Goal: Browse casually

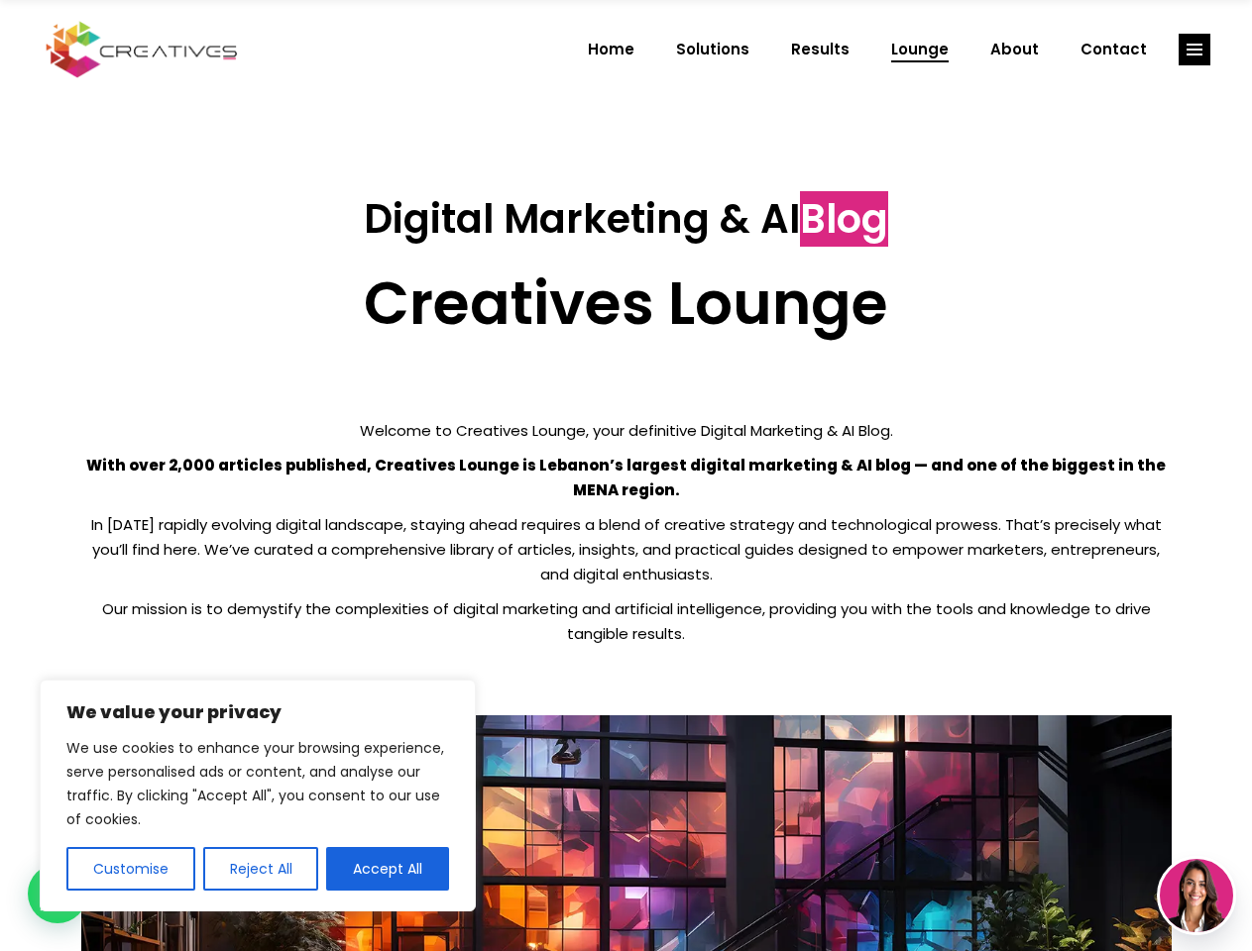
click at [625, 476] on p "With over 2,000 articles published, Creatives Lounge is Lebanon’s largest digit…" at bounding box center [626, 478] width 1090 height 50
click at [130, 869] on button "Customise" at bounding box center [130, 869] width 129 height 44
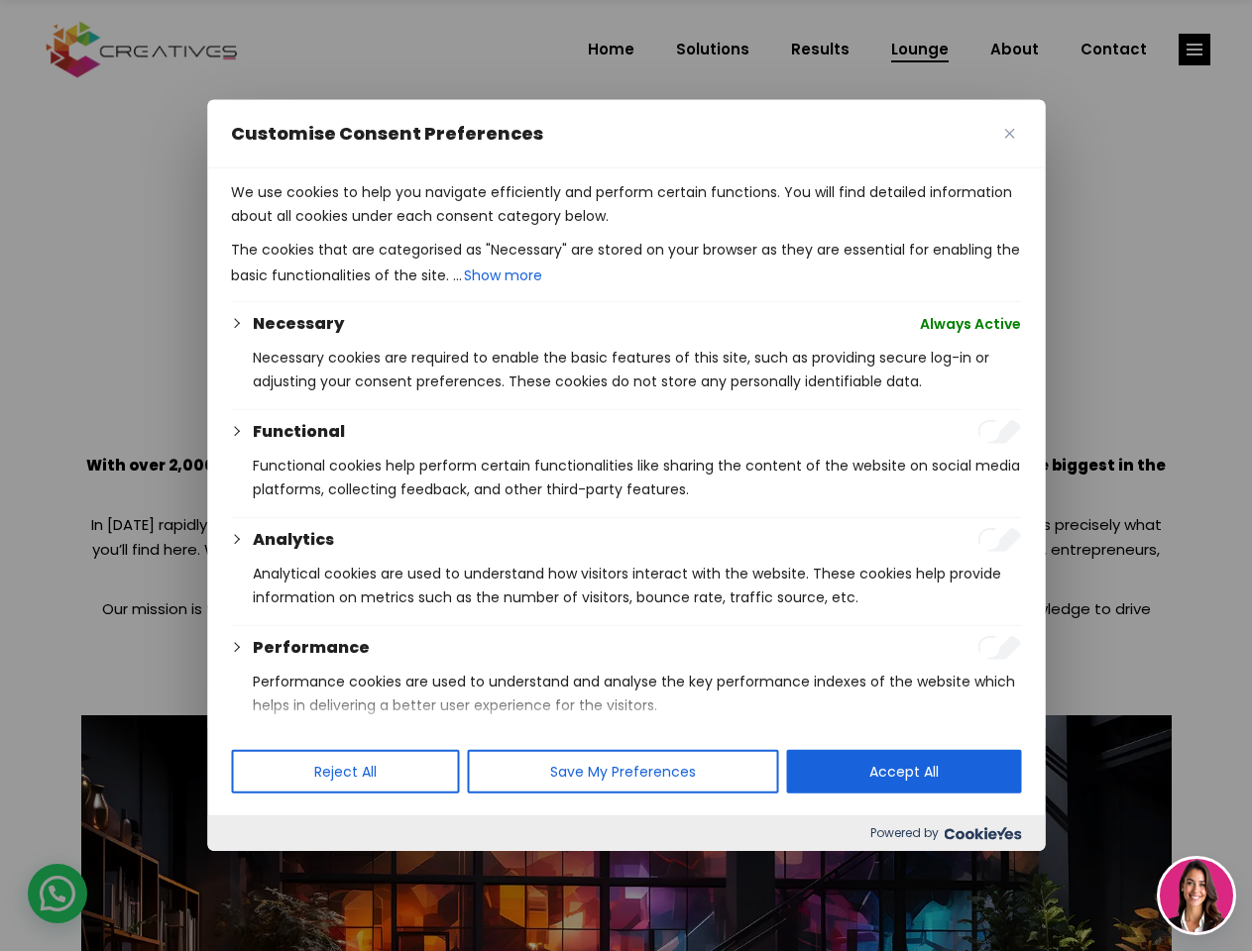
click at [260, 869] on div at bounding box center [626, 475] width 1252 height 951
click at [388, 228] on p "We use cookies to help you navigate efficiently and perform certain functions. …" at bounding box center [626, 204] width 790 height 48
click at [1194, 50] on div at bounding box center [626, 475] width 1252 height 951
click at [1196, 896] on img at bounding box center [1196, 895] width 73 height 73
